Goal: Find contact information: Find contact information

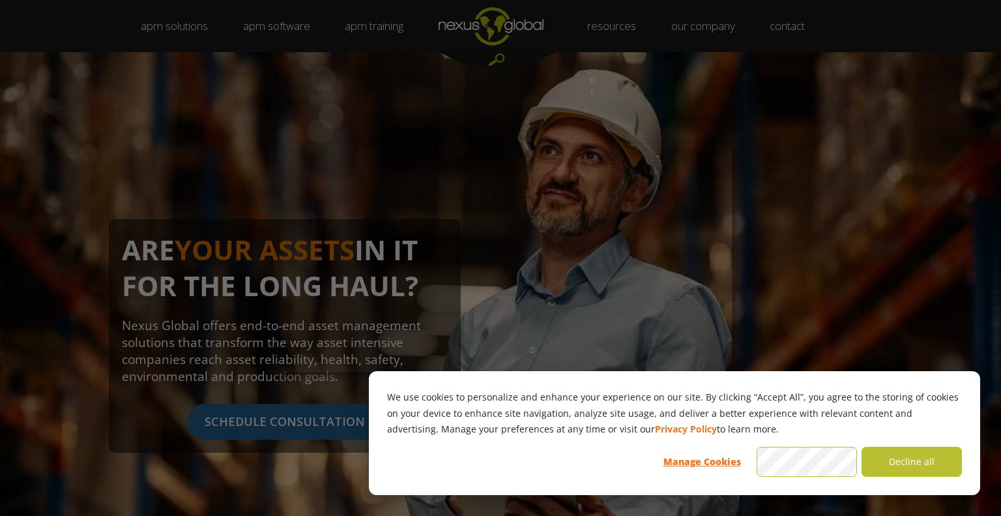
click at [765, 61] on div at bounding box center [505, 260] width 1011 height 521
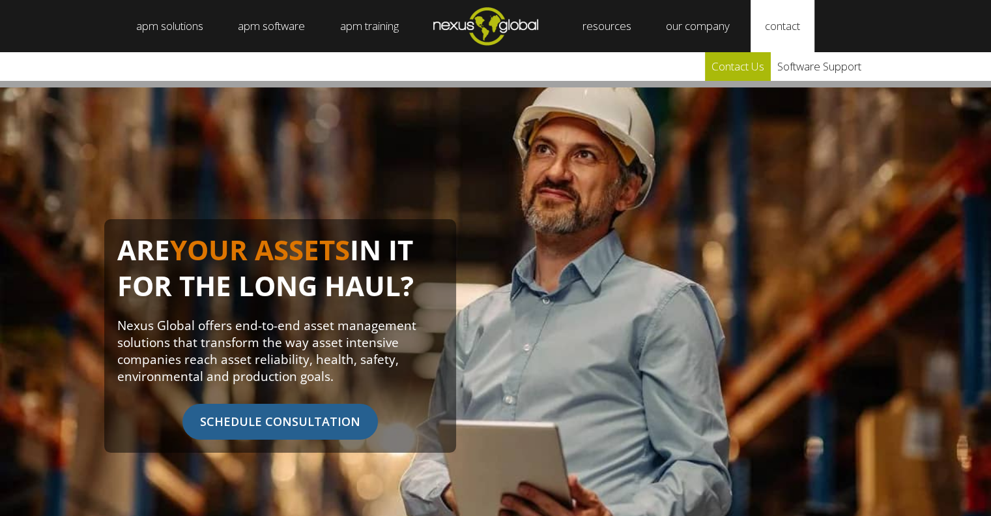
click at [754, 68] on link "Contact Us" at bounding box center [738, 66] width 66 height 29
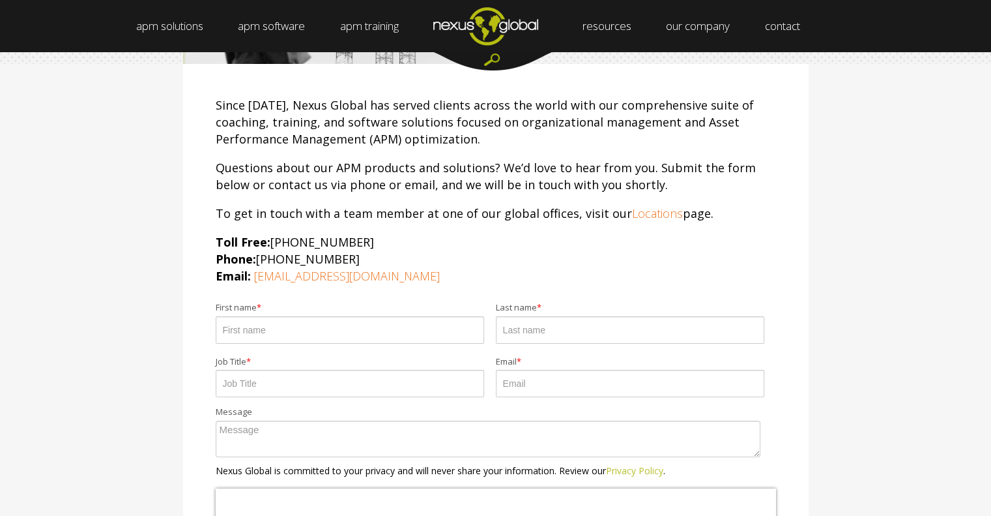
scroll to position [25, 0]
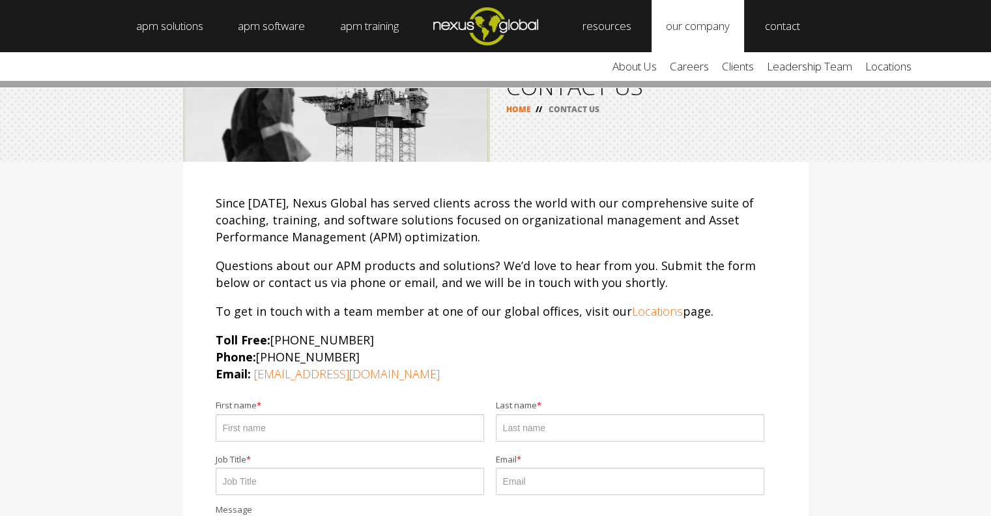
click at [716, 16] on link "our company" at bounding box center [698, 26] width 93 height 52
